Goal: Information Seeking & Learning: Learn about a topic

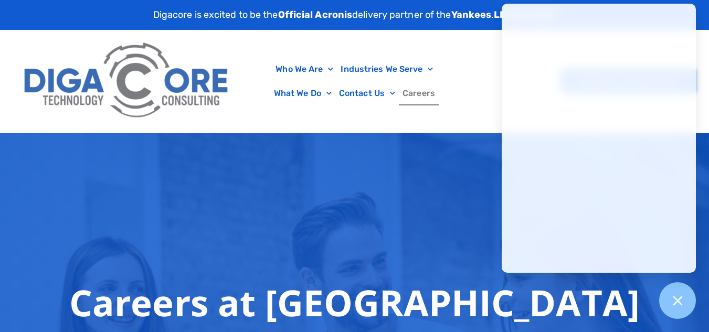
scroll to position [21, 0]
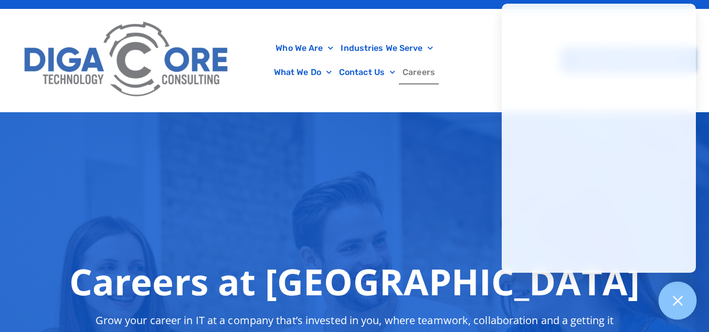
click at [677, 295] on icon at bounding box center [677, 301] width 14 height 14
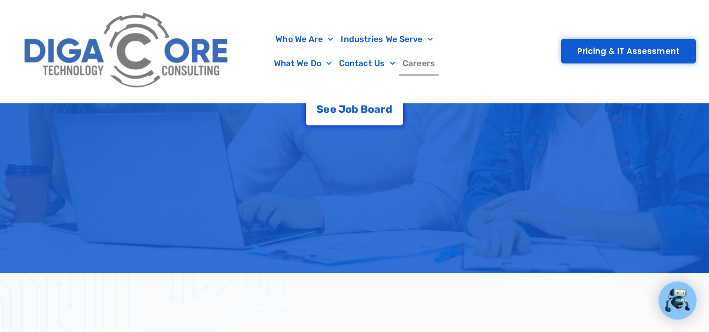
scroll to position [273, 0]
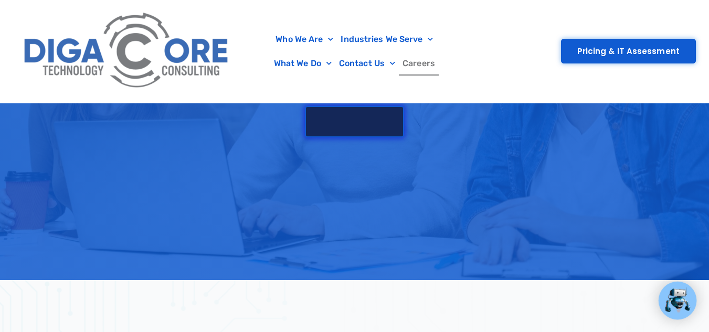
click at [357, 111] on link "S e e J o b B o a r d" at bounding box center [354, 121] width 99 height 31
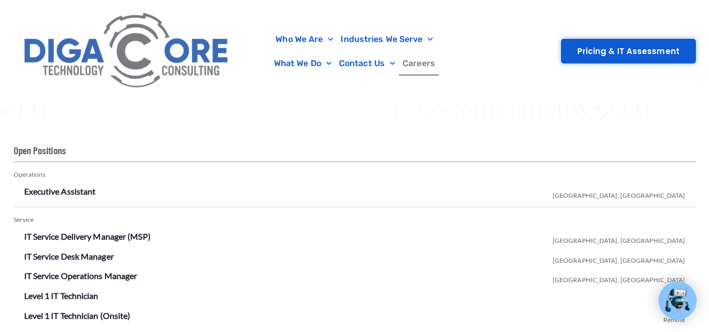
scroll to position [1868, 0]
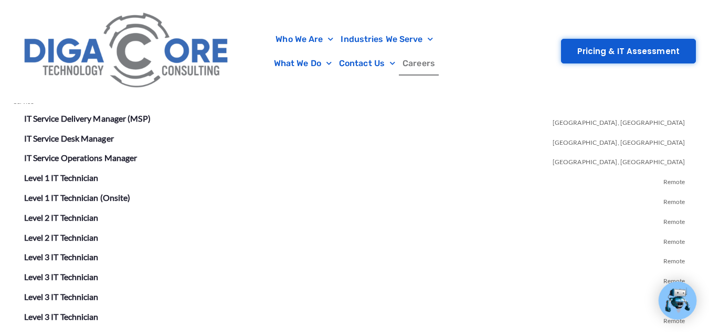
click at [287, 262] on li "Level 3 IT Technician Remote" at bounding box center [354, 257] width 661 height 17
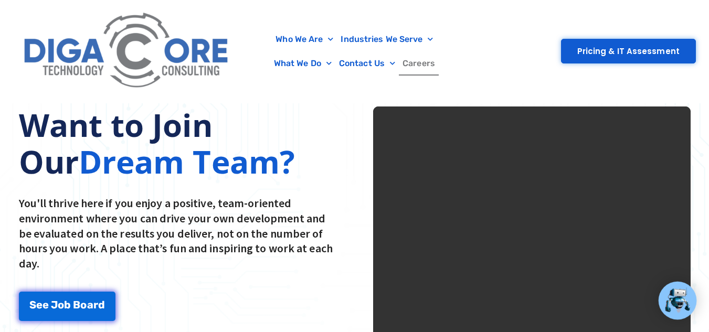
scroll to position [1322, 0]
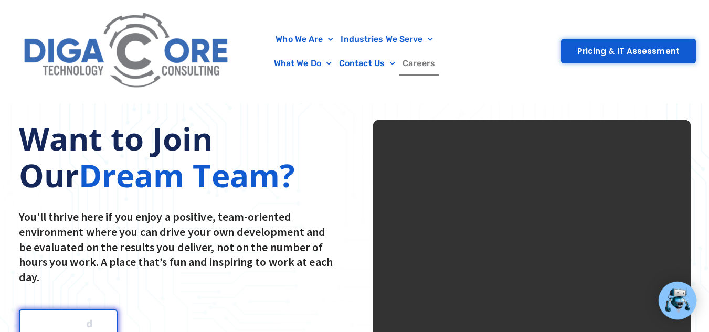
click at [54, 322] on div "S e e J o b B o a r d" at bounding box center [68, 323] width 76 height 10
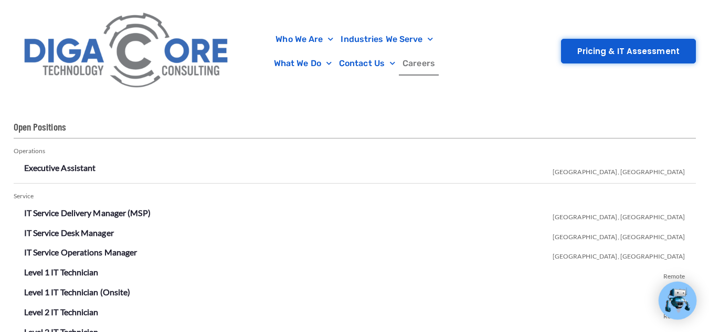
scroll to position [1868, 0]
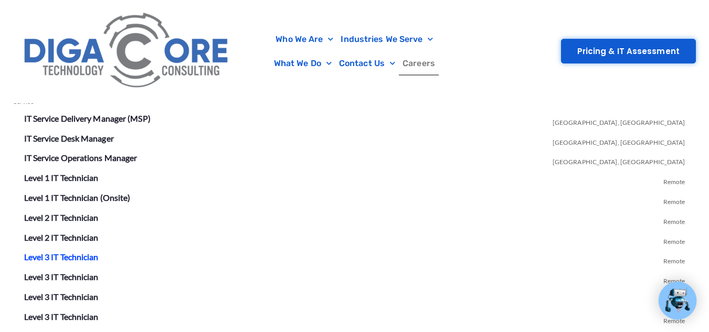
click at [74, 259] on link "Level 3 IT Technician" at bounding box center [61, 257] width 74 height 10
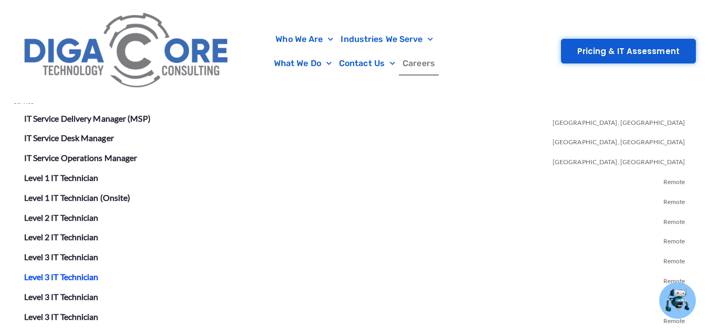
click at [63, 279] on link "Level 3 IT Technician" at bounding box center [61, 277] width 74 height 10
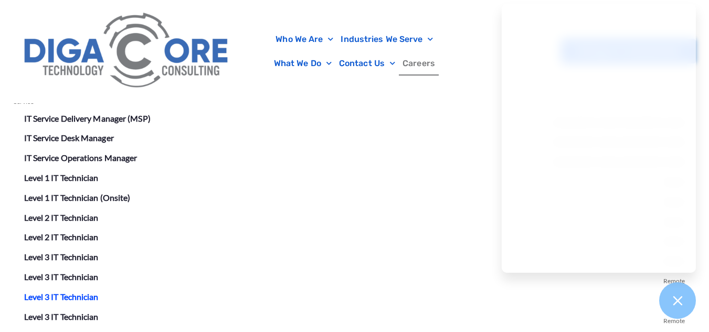
click at [71, 296] on link "Level 3 IT Technician" at bounding box center [61, 297] width 74 height 10
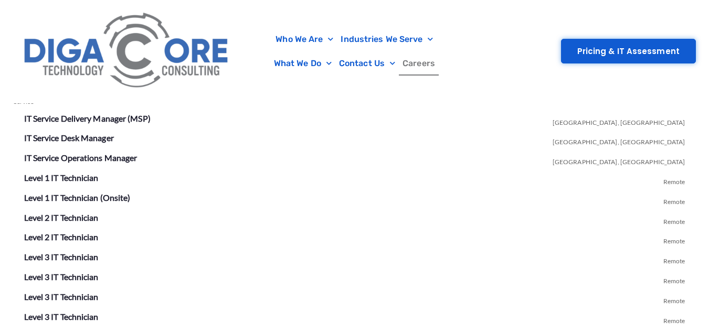
scroll to position [1868, 0]
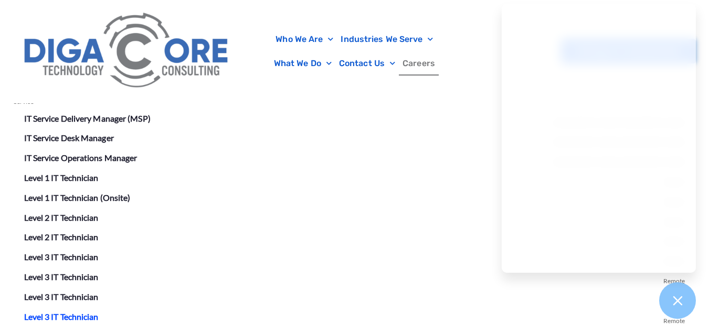
click at [73, 316] on link "Level 3 IT Technician" at bounding box center [61, 317] width 74 height 10
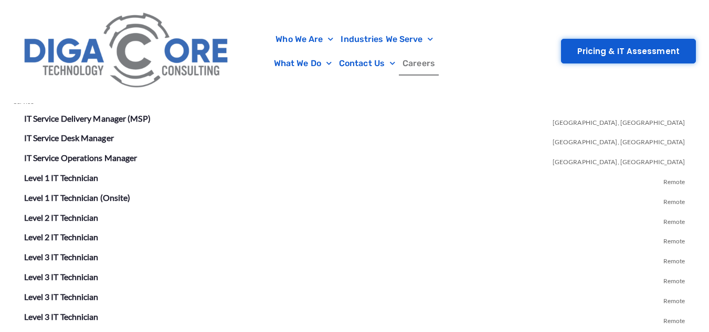
scroll to position [1868, 0]
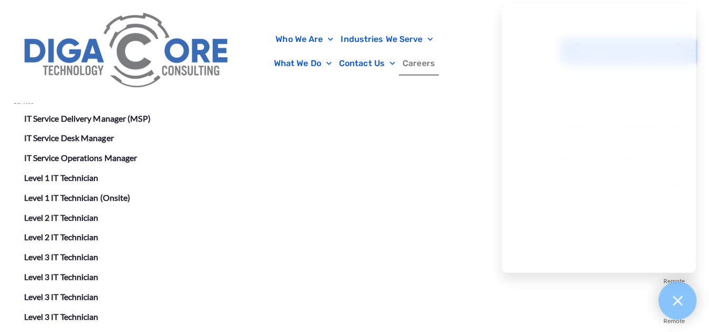
click at [677, 298] on icon at bounding box center [677, 301] width 14 height 14
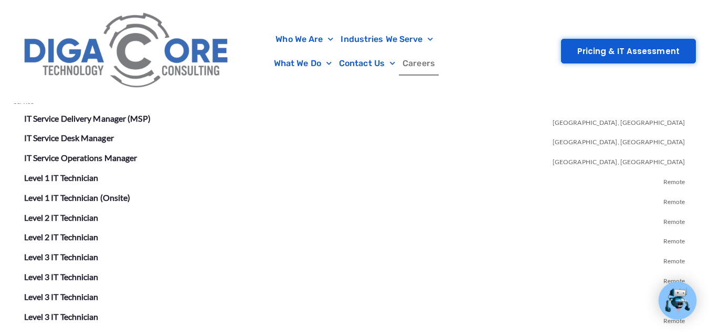
click at [372, 235] on li "Level 2 IT Technician Remote" at bounding box center [354, 237] width 661 height 17
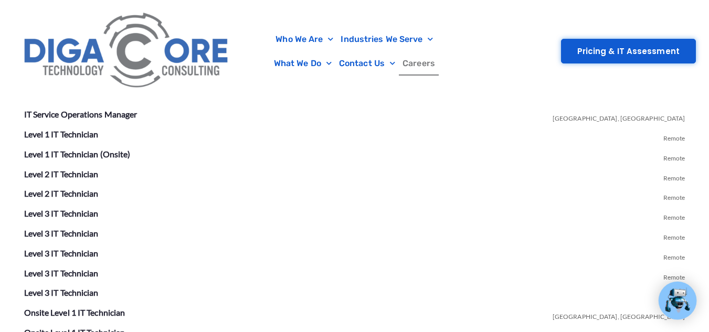
scroll to position [1931, 0]
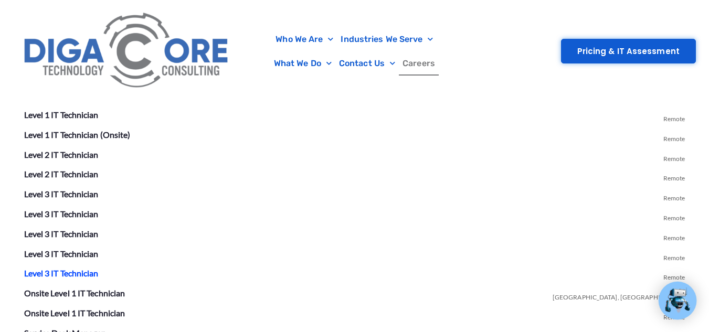
click at [77, 273] on link "Level 3 IT Technician" at bounding box center [61, 273] width 74 height 10
